Goal: Task Accomplishment & Management: Manage account settings

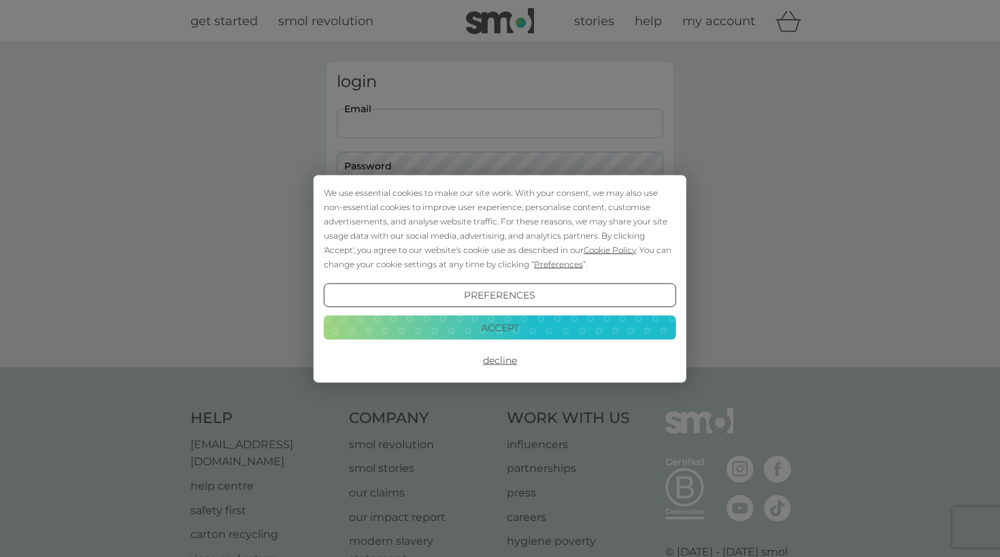
type input "[EMAIL_ADDRESS][DOMAIN_NAME]"
click at [465, 348] on button "Decline" at bounding box center [500, 360] width 352 height 24
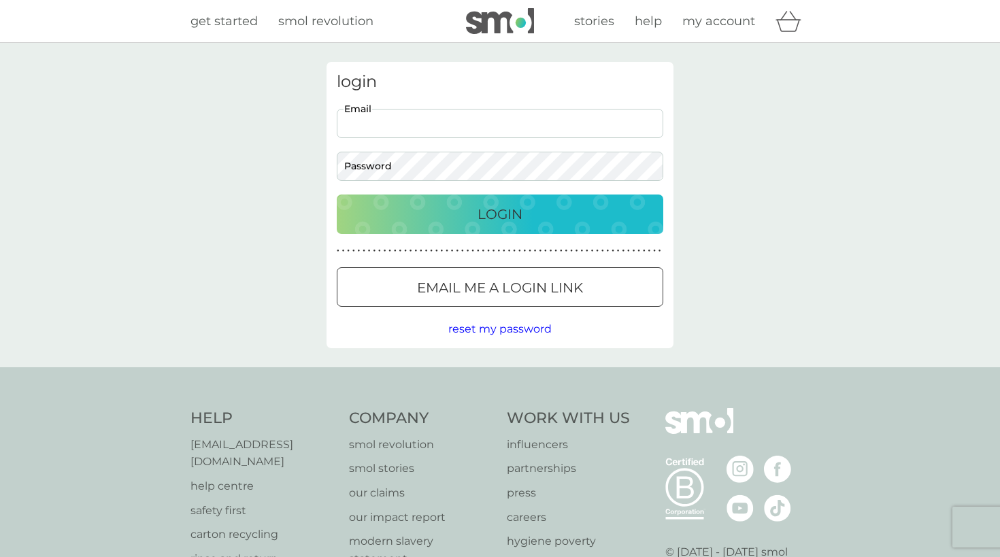
drag, startPoint x: 0, startPoint y: 0, endPoint x: 494, endPoint y: 216, distance: 538.7
click at [494, 216] on p "Login" at bounding box center [499, 214] width 45 height 22
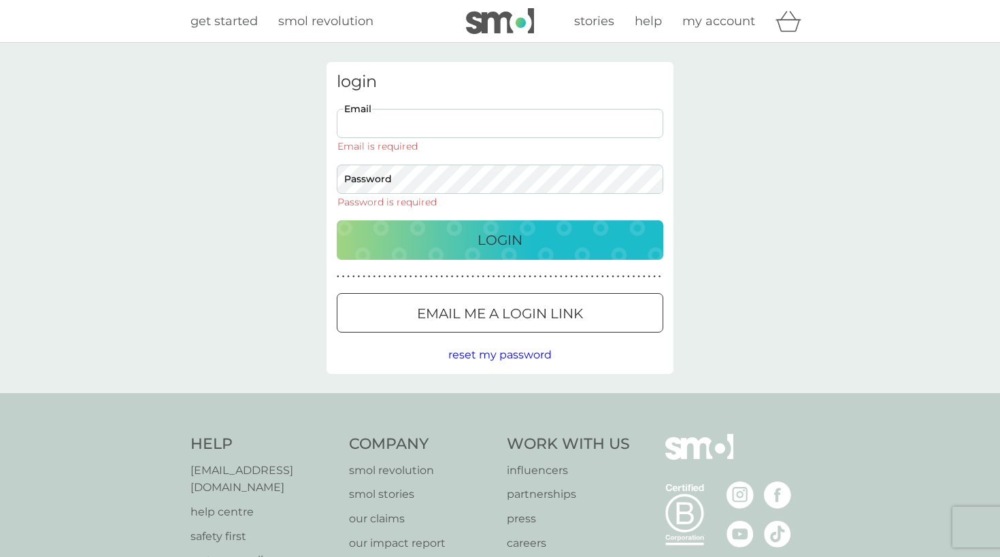
type input "[EMAIL_ADDRESS][DOMAIN_NAME]"
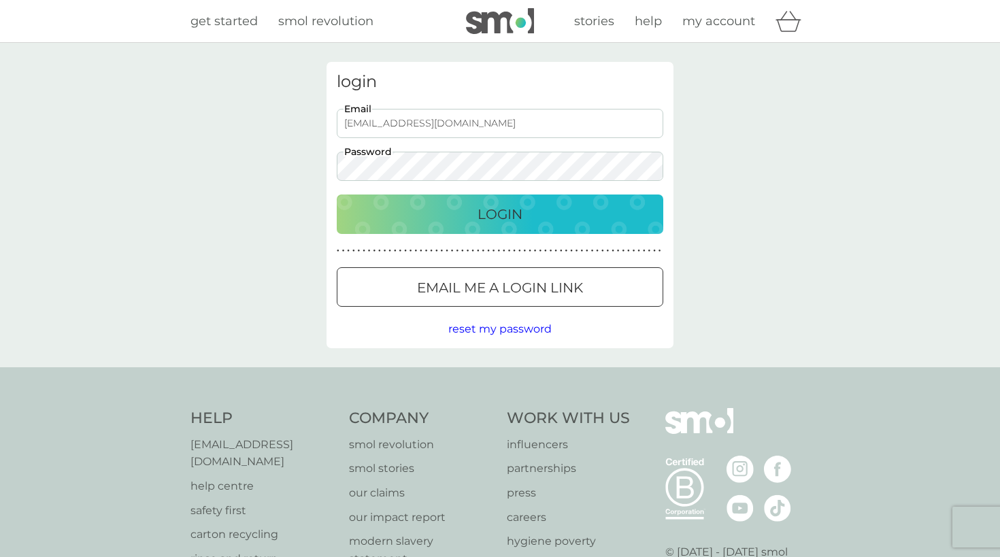
click at [475, 207] on div "Login" at bounding box center [499, 214] width 299 height 22
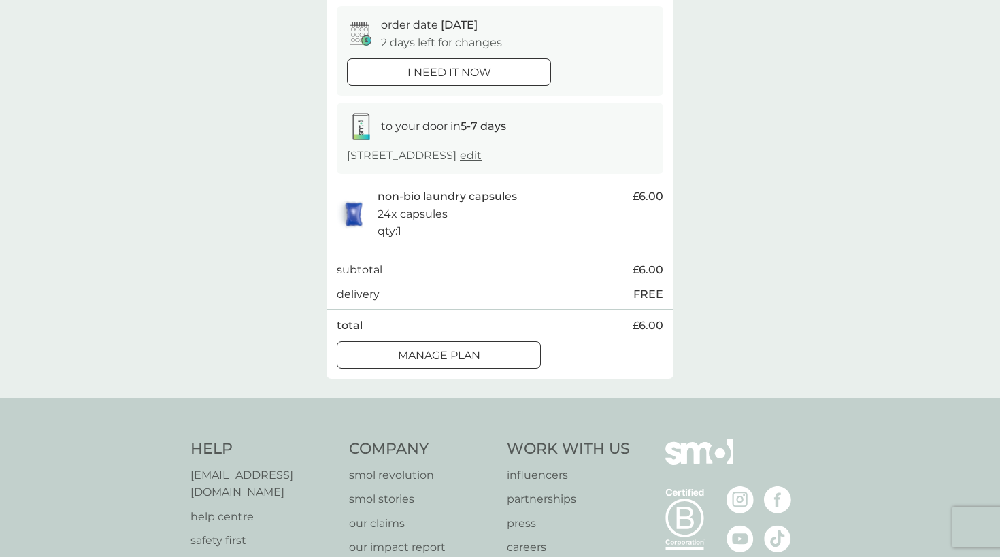
scroll to position [135, 0]
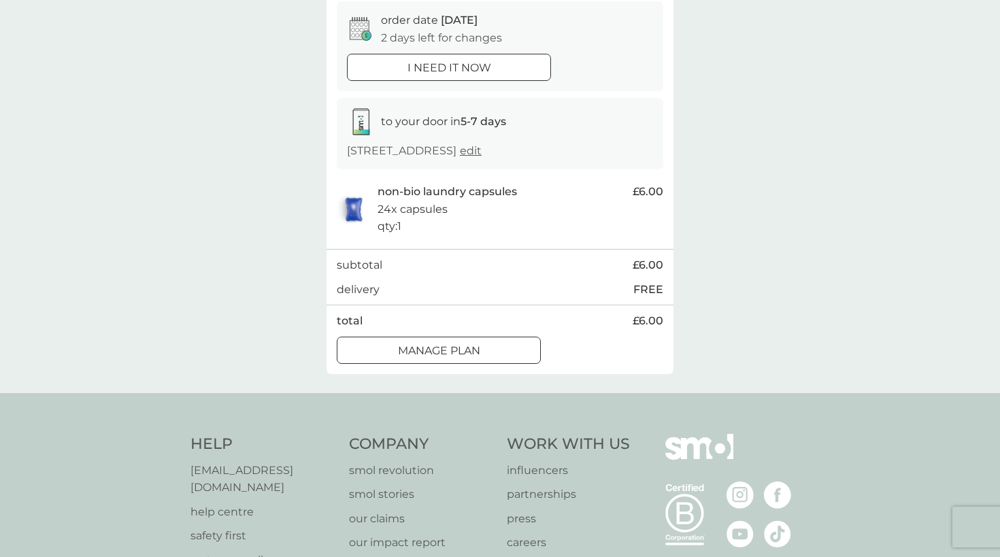
click at [445, 364] on button "Manage plan" at bounding box center [439, 350] width 204 height 27
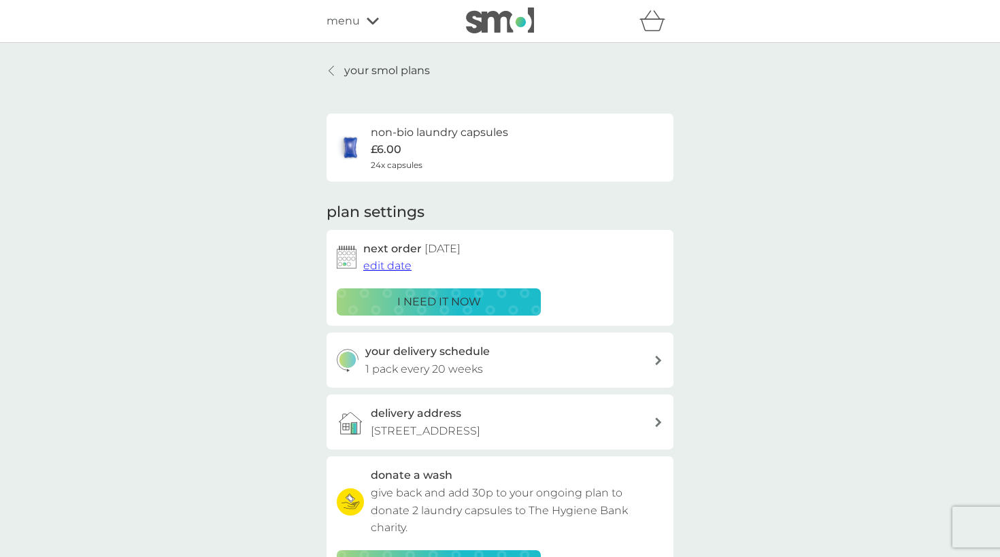
click at [398, 261] on span "edit date" at bounding box center [387, 265] width 48 height 13
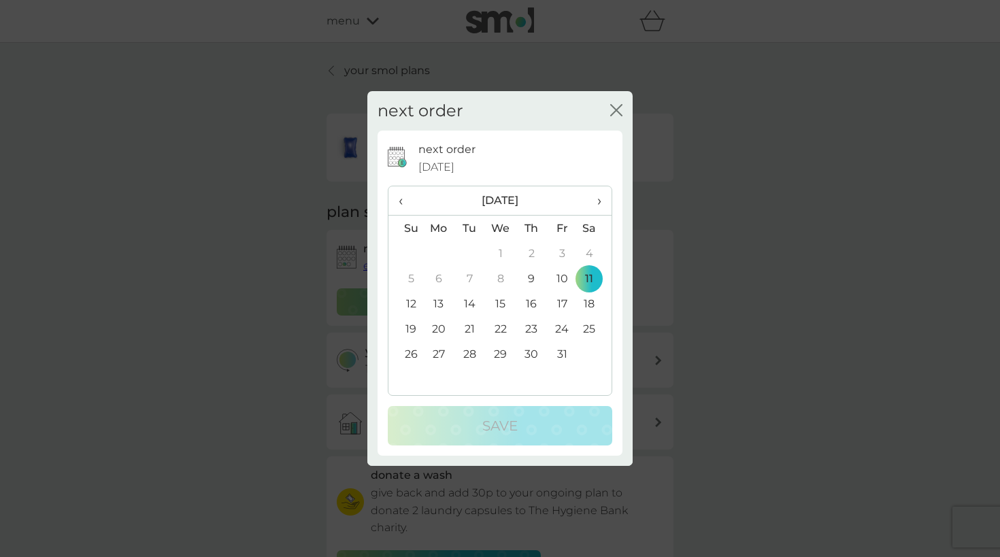
click at [599, 200] on span "›" at bounding box center [595, 200] width 14 height 29
click at [588, 356] on td "29" at bounding box center [594, 353] width 34 height 25
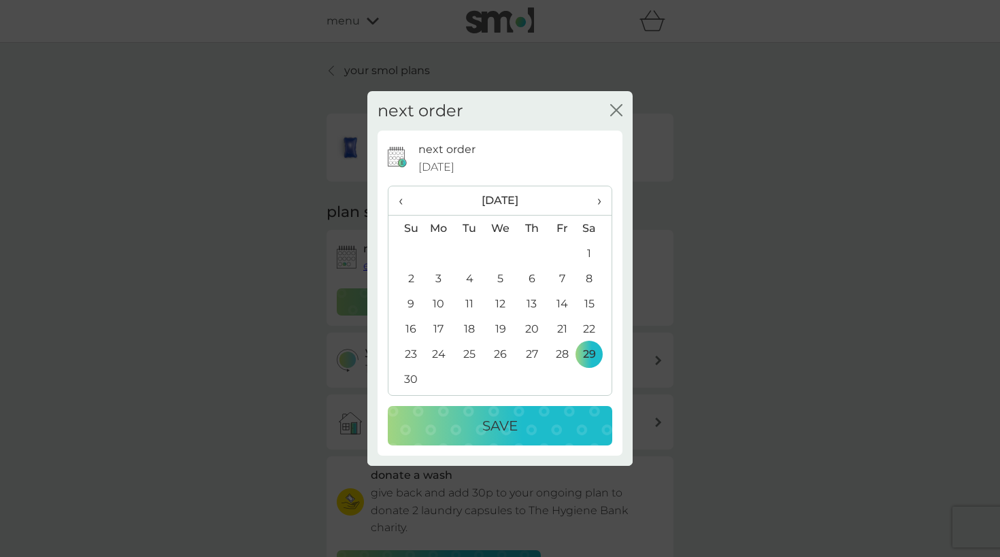
click at [537, 424] on div "Save" at bounding box center [499, 426] width 197 height 22
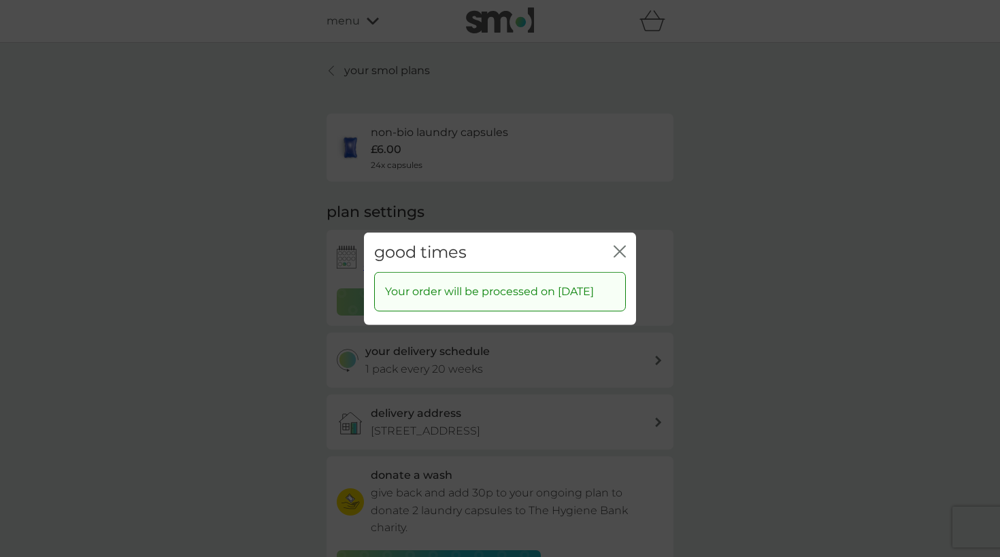
click at [620, 245] on icon "close" at bounding box center [619, 251] width 12 height 12
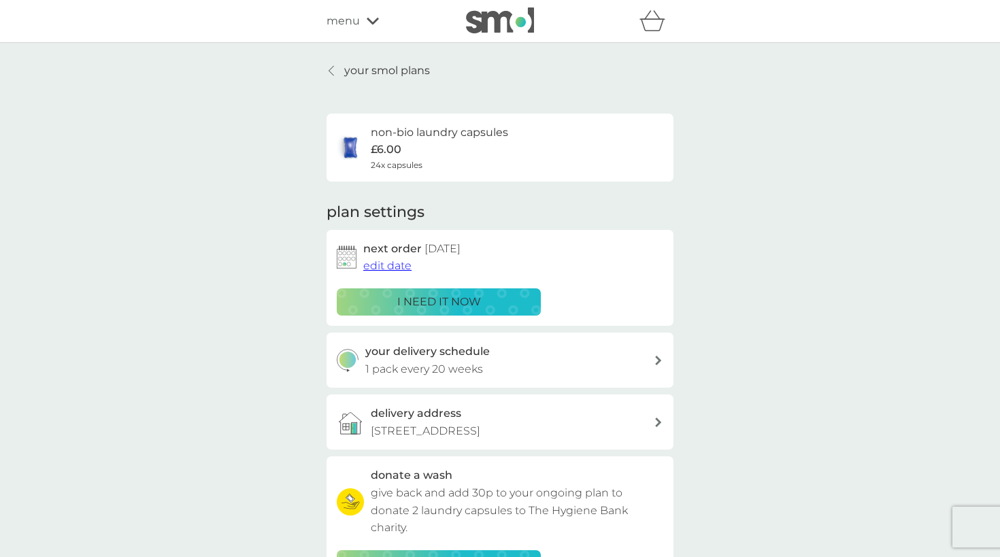
click at [430, 366] on p "1 pack every 20 weeks" at bounding box center [424, 369] width 118 height 18
select select "119"
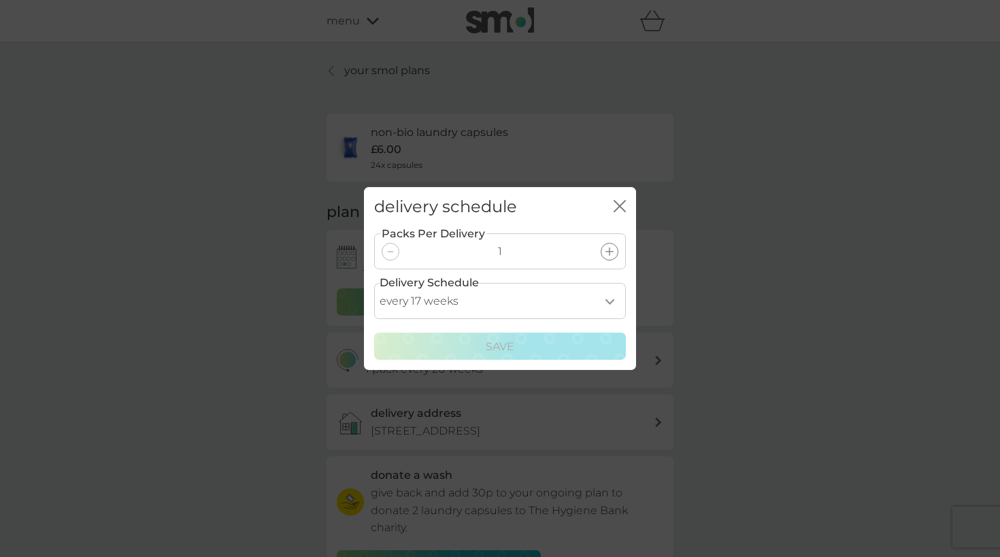
click at [623, 201] on icon "close" at bounding box center [619, 206] width 12 height 12
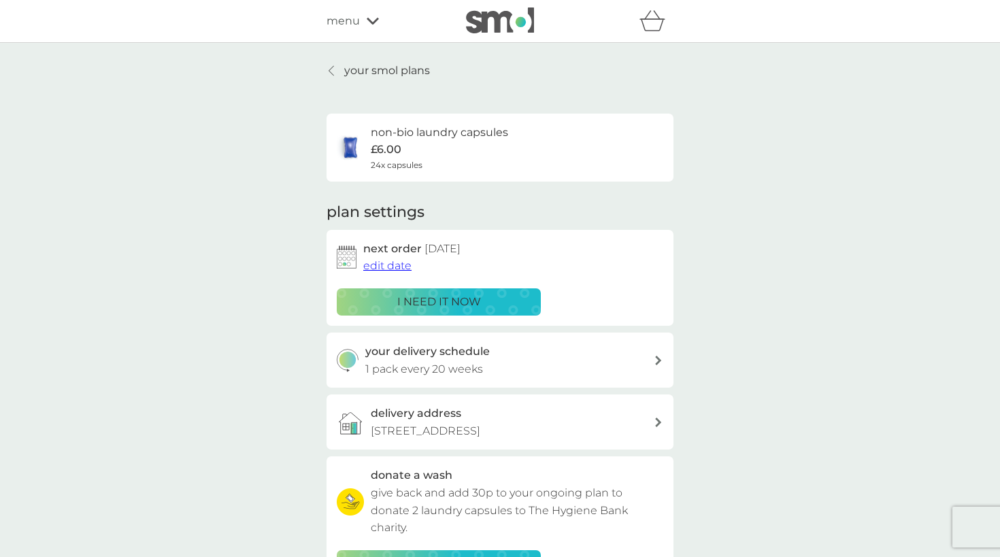
click at [469, 367] on p "1 pack every 20 weeks" at bounding box center [424, 369] width 118 height 18
select select "119"
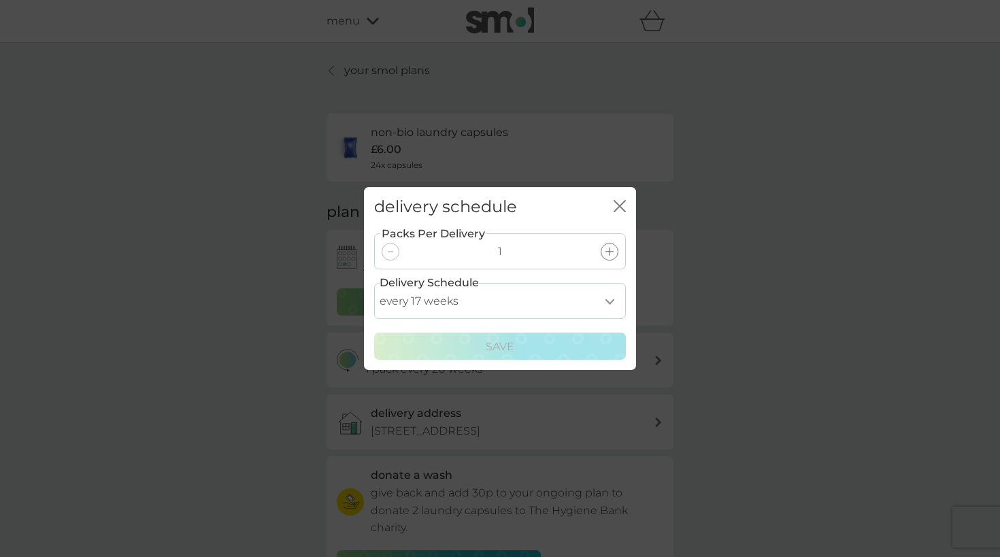
click at [626, 203] on div "delivery schedule close" at bounding box center [500, 207] width 272 height 40
click at [624, 209] on icon "close" at bounding box center [619, 206] width 12 height 12
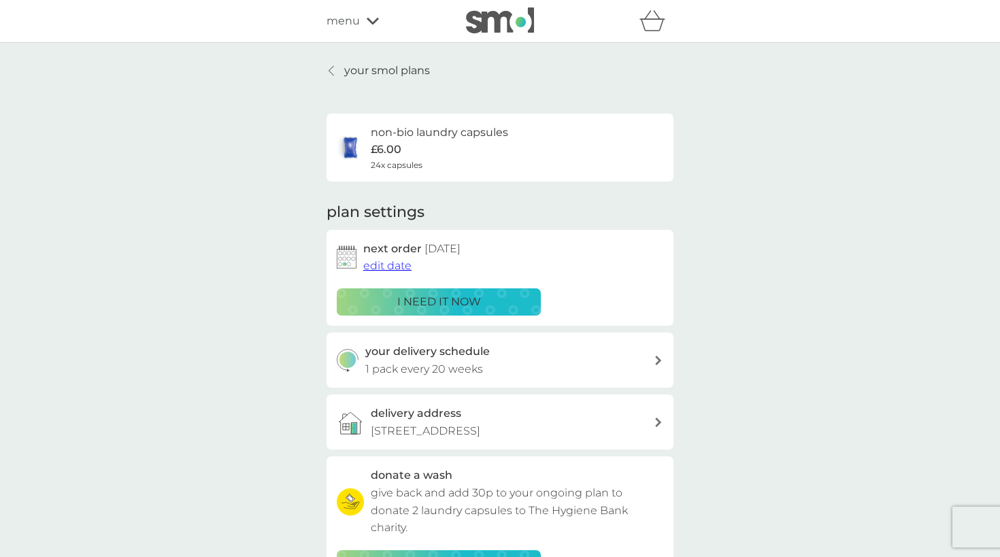
scroll to position [-1, 0]
